Goal: Transaction & Acquisition: Purchase product/service

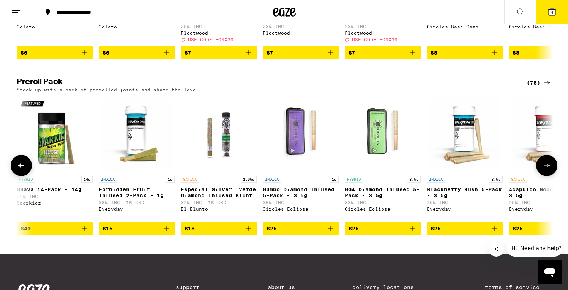
scroll to position [0, 804]
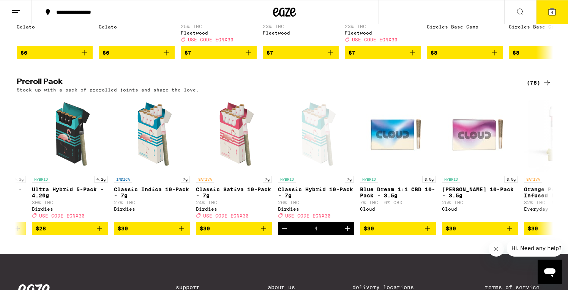
click at [552, 14] on span "4" at bounding box center [551, 12] width 2 height 5
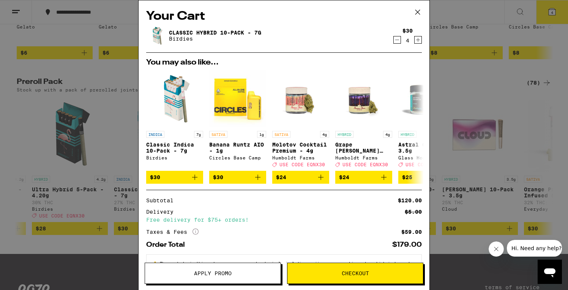
click at [246, 278] on button "Apply Promo" at bounding box center [213, 273] width 136 height 21
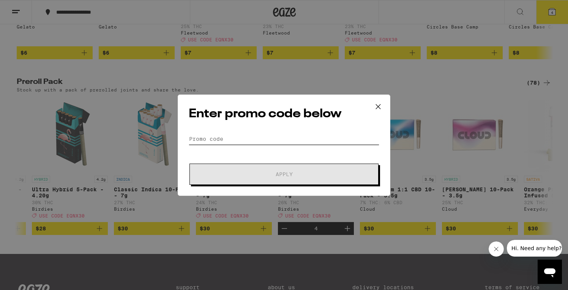
click at [230, 140] on input "Promo Code" at bounding box center [284, 138] width 190 height 11
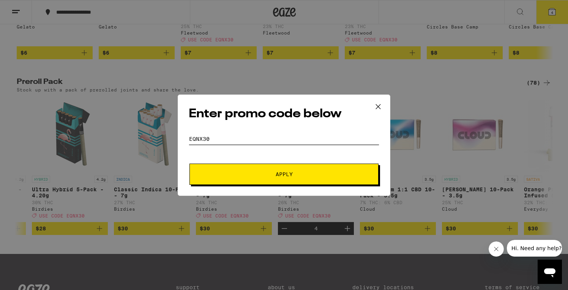
type input "eqnx30"
click at [261, 172] on span "Apply" at bounding box center [283, 173] width 137 height 5
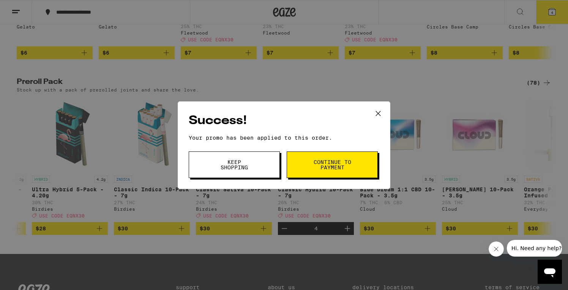
click at [309, 165] on button "Continue to payment" at bounding box center [331, 164] width 91 height 27
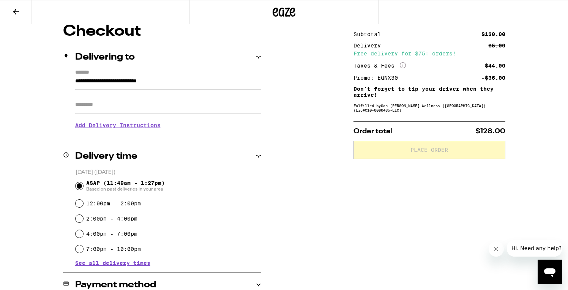
scroll to position [78, 0]
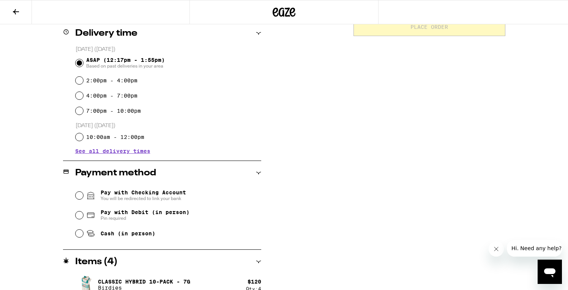
scroll to position [203, 0]
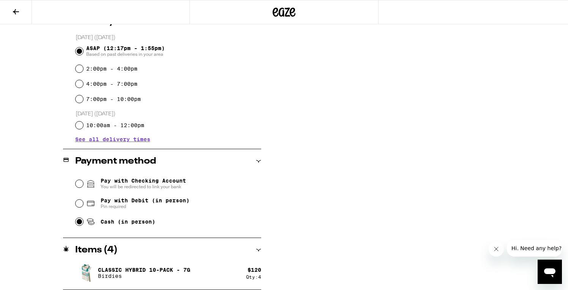
click at [79, 223] on input "Cash (in person)" at bounding box center [79, 222] width 8 height 8
radio input "true"
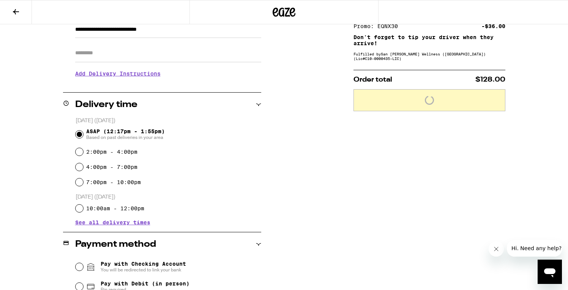
scroll to position [0, 0]
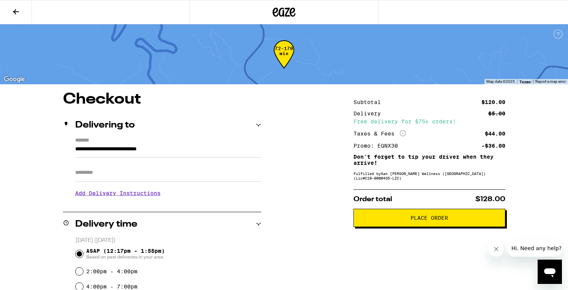
click at [411, 220] on span "Place Order" at bounding box center [429, 217] width 38 height 5
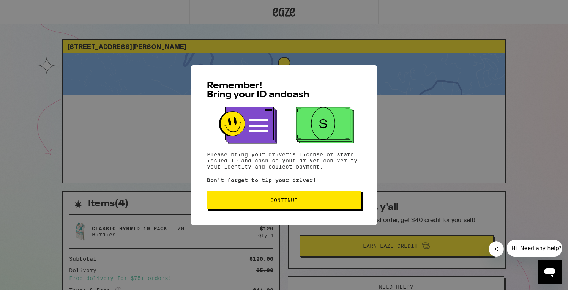
click at [302, 204] on button "Continue" at bounding box center [284, 200] width 154 height 18
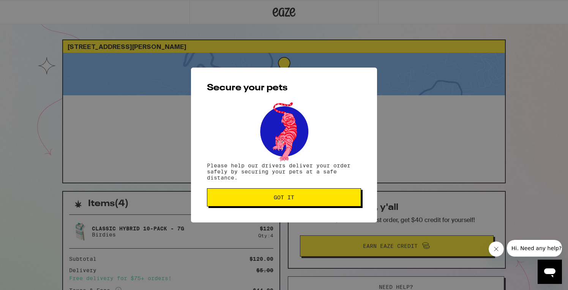
click at [294, 197] on span "Got it" at bounding box center [283, 197] width 141 height 5
